Goal: Entertainment & Leisure: Browse casually

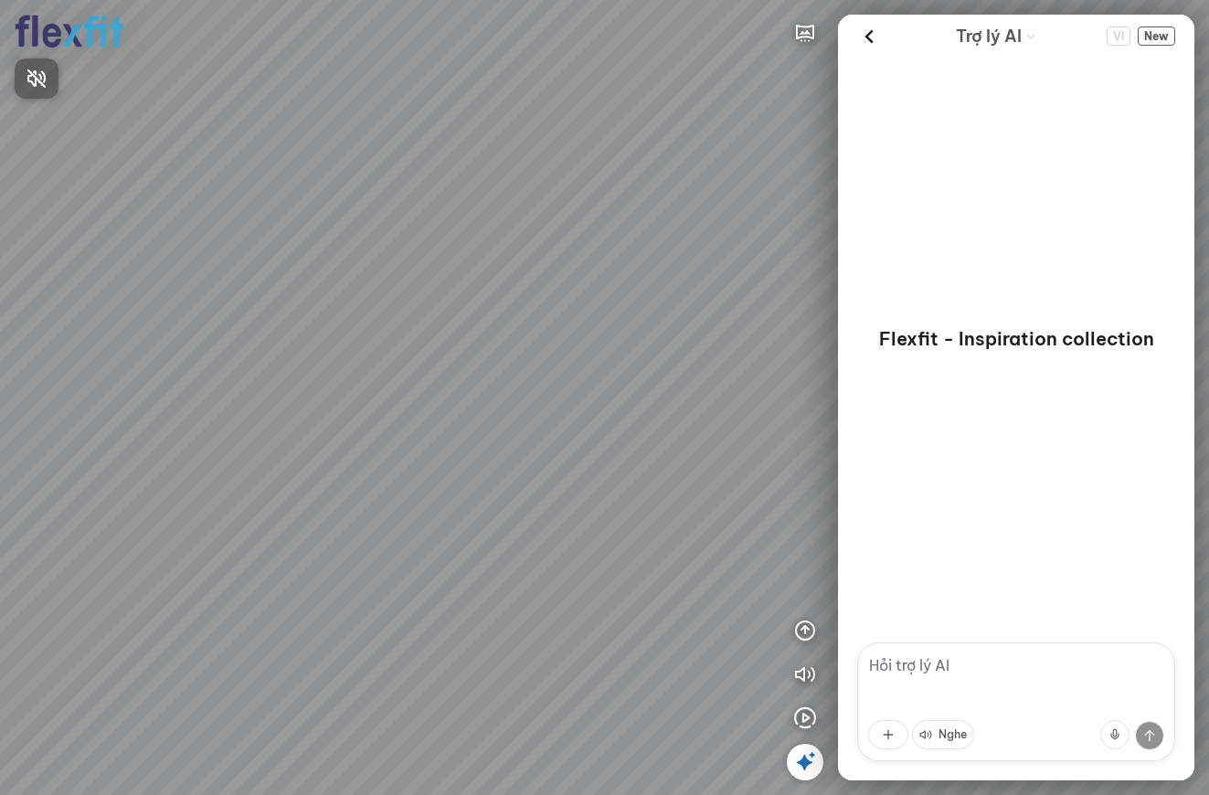
drag, startPoint x: 417, startPoint y: 371, endPoint x: 636, endPoint y: 342, distance: 221.3
click at [634, 340] on div at bounding box center [604, 397] width 1209 height 795
drag, startPoint x: 401, startPoint y: 333, endPoint x: 663, endPoint y: 406, distance: 271.4
click at [663, 406] on div at bounding box center [604, 397] width 1209 height 795
drag, startPoint x: 472, startPoint y: 325, endPoint x: 322, endPoint y: 455, distance: 198.3
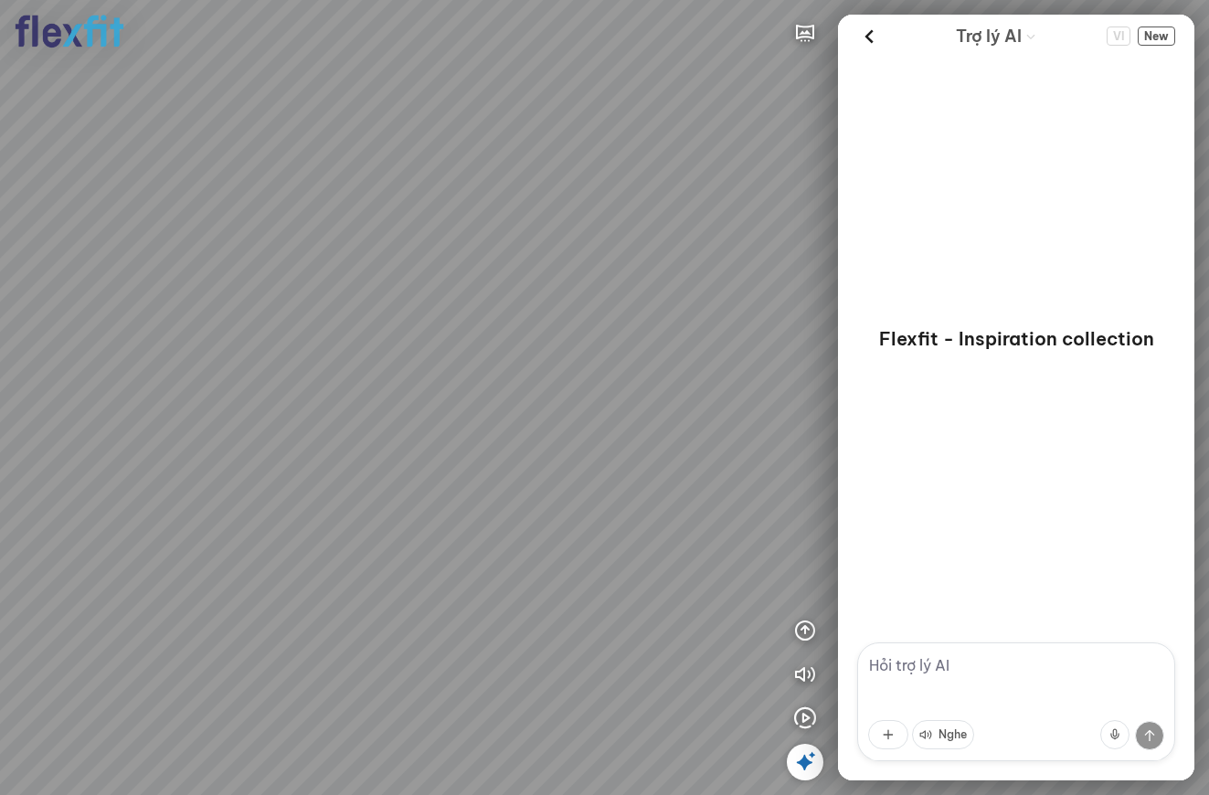
click at [322, 455] on div at bounding box center [604, 397] width 1209 height 795
drag, startPoint x: 238, startPoint y: 522, endPoint x: 537, endPoint y: 393, distance: 326.3
click at [443, 416] on div at bounding box center [604, 397] width 1209 height 795
drag, startPoint x: 409, startPoint y: 412, endPoint x: 768, endPoint y: 354, distance: 363.0
click at [768, 351] on div at bounding box center [604, 397] width 1209 height 795
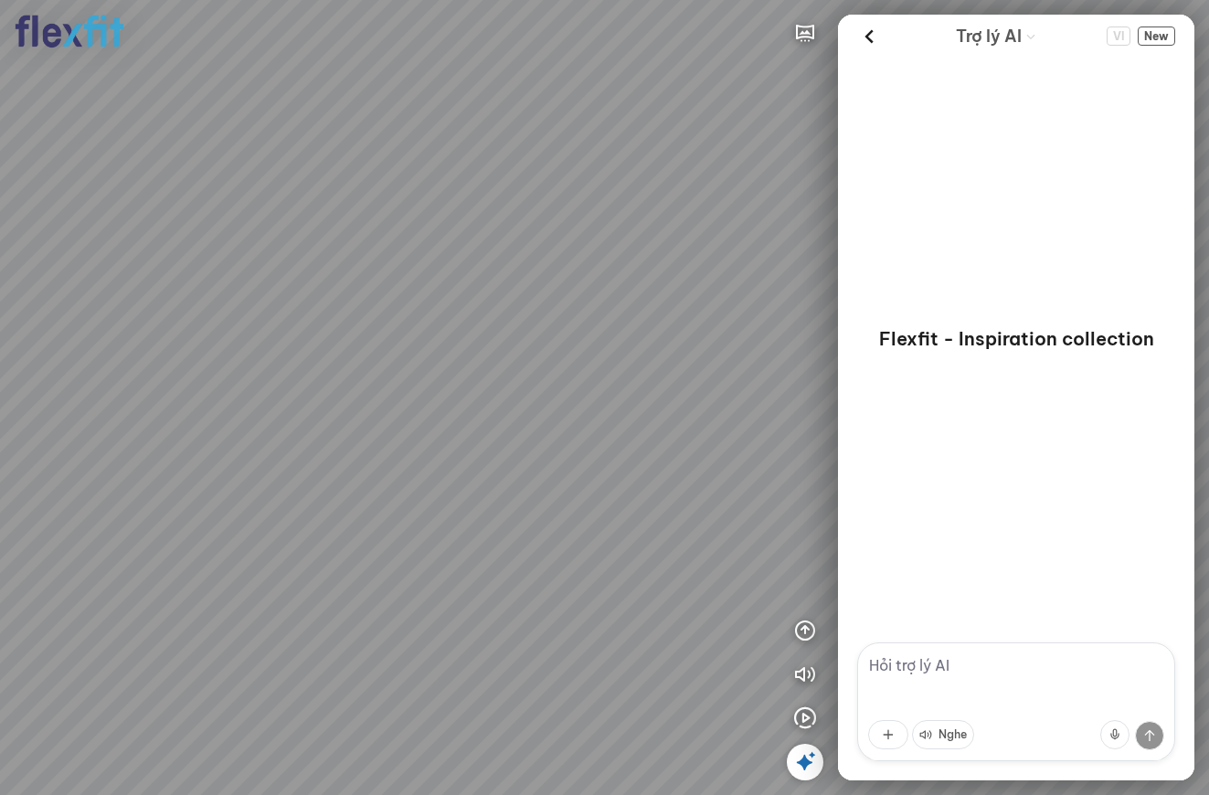
drag, startPoint x: 513, startPoint y: 398, endPoint x: 785, endPoint y: 398, distance: 272.4
click at [766, 387] on div at bounding box center [604, 397] width 1209 height 795
drag, startPoint x: 420, startPoint y: 417, endPoint x: 509, endPoint y: 601, distance: 204.8
click at [513, 606] on div at bounding box center [604, 397] width 1209 height 795
drag, startPoint x: 437, startPoint y: 420, endPoint x: 611, endPoint y: 335, distance: 193.7
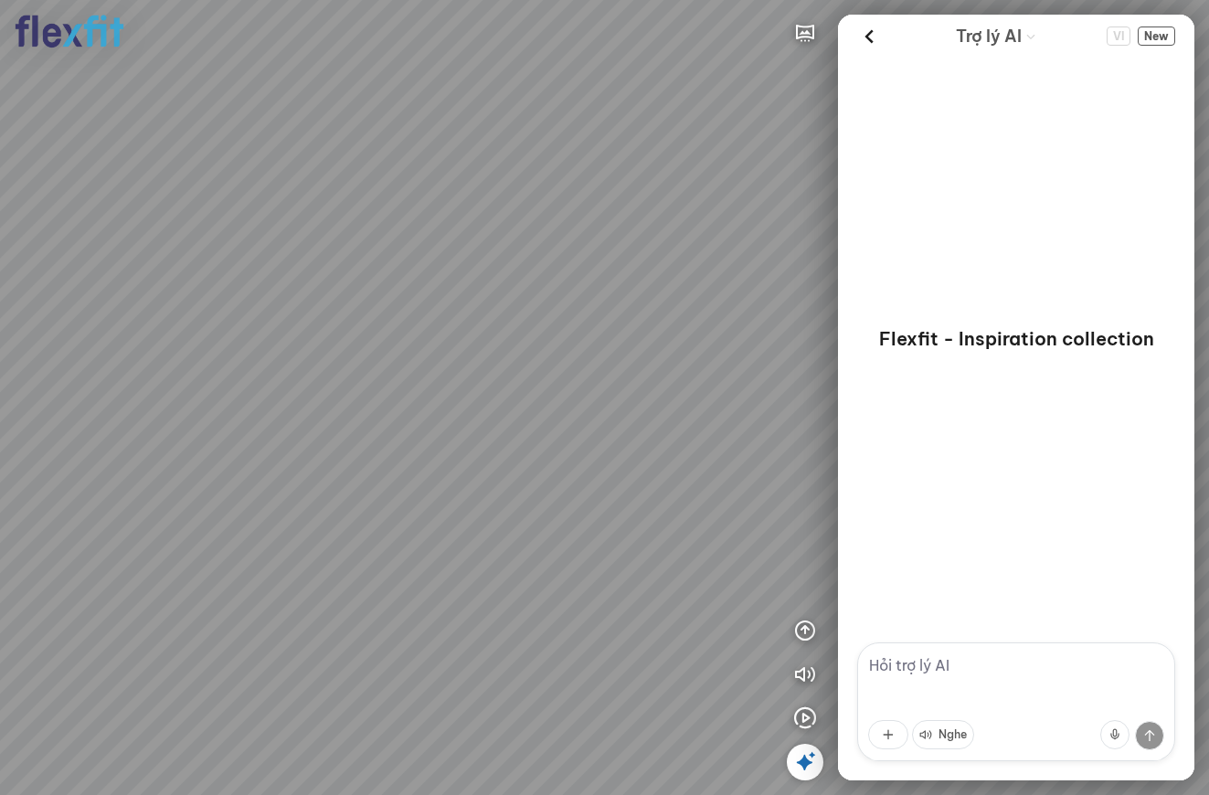
click at [611, 335] on div at bounding box center [604, 397] width 1209 height 795
drag, startPoint x: 420, startPoint y: 462, endPoint x: 693, endPoint y: 335, distance: 301.0
click at [729, 331] on div at bounding box center [604, 397] width 1209 height 795
drag, startPoint x: 514, startPoint y: 336, endPoint x: 502, endPoint y: 409, distance: 74.1
click at [502, 409] on div at bounding box center [604, 397] width 1209 height 795
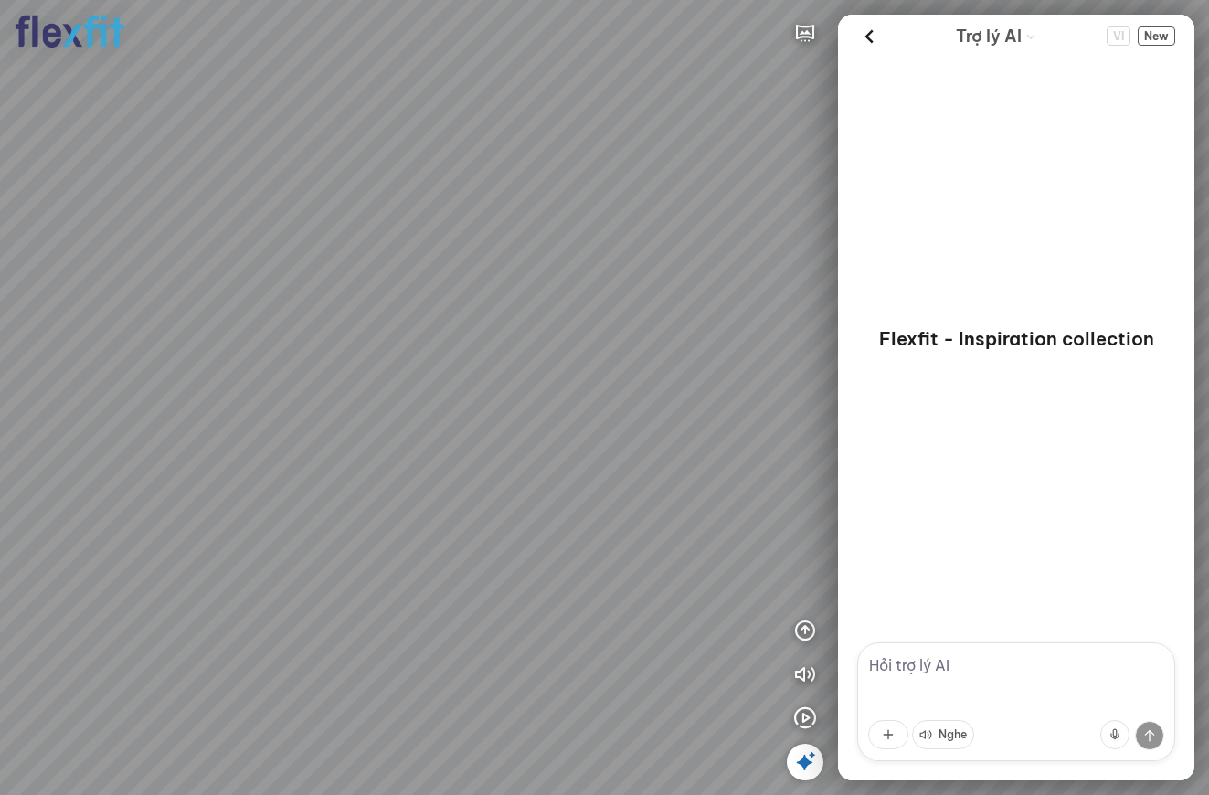
click at [804, 772] on icon at bounding box center [805, 762] width 22 height 22
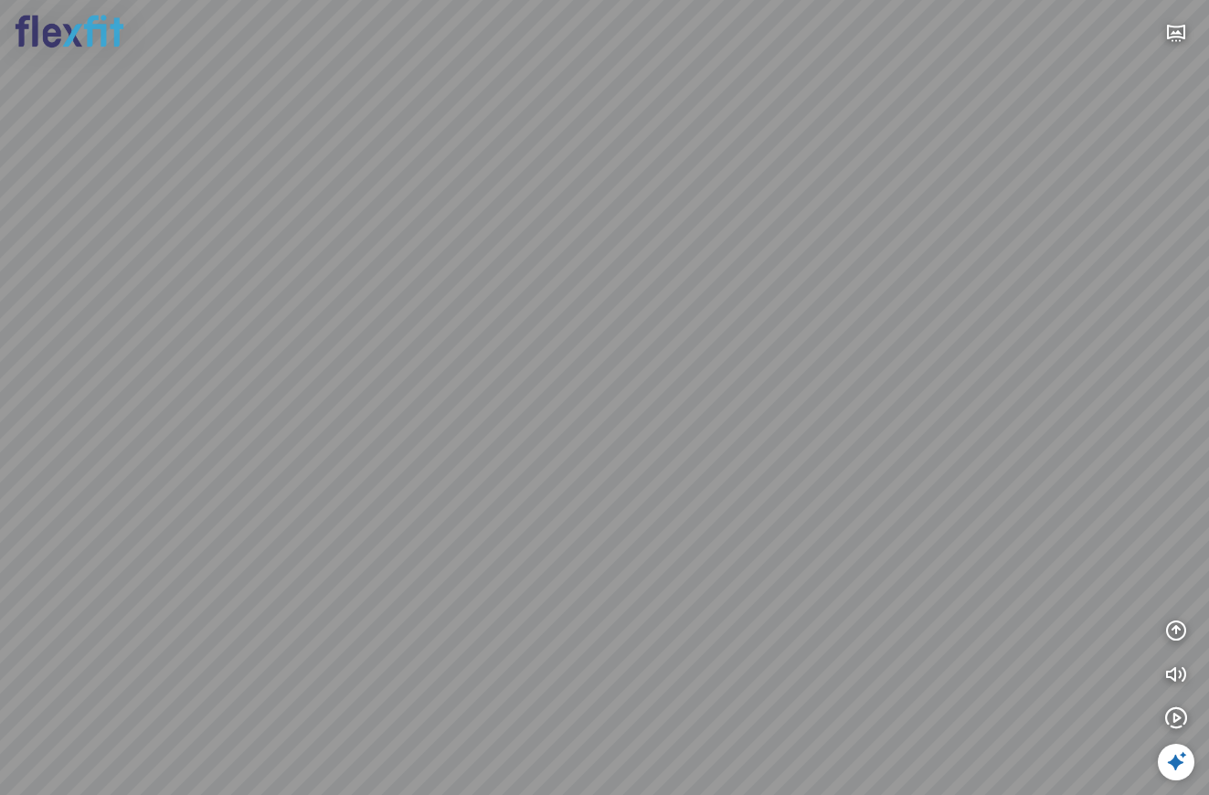
drag, startPoint x: 648, startPoint y: 303, endPoint x: 615, endPoint y: 366, distance: 71.1
click at [615, 366] on div at bounding box center [604, 397] width 1209 height 795
click at [1174, 677] on icon "button" at bounding box center [1176, 675] width 22 height 22
